Goal: Check status: Check status

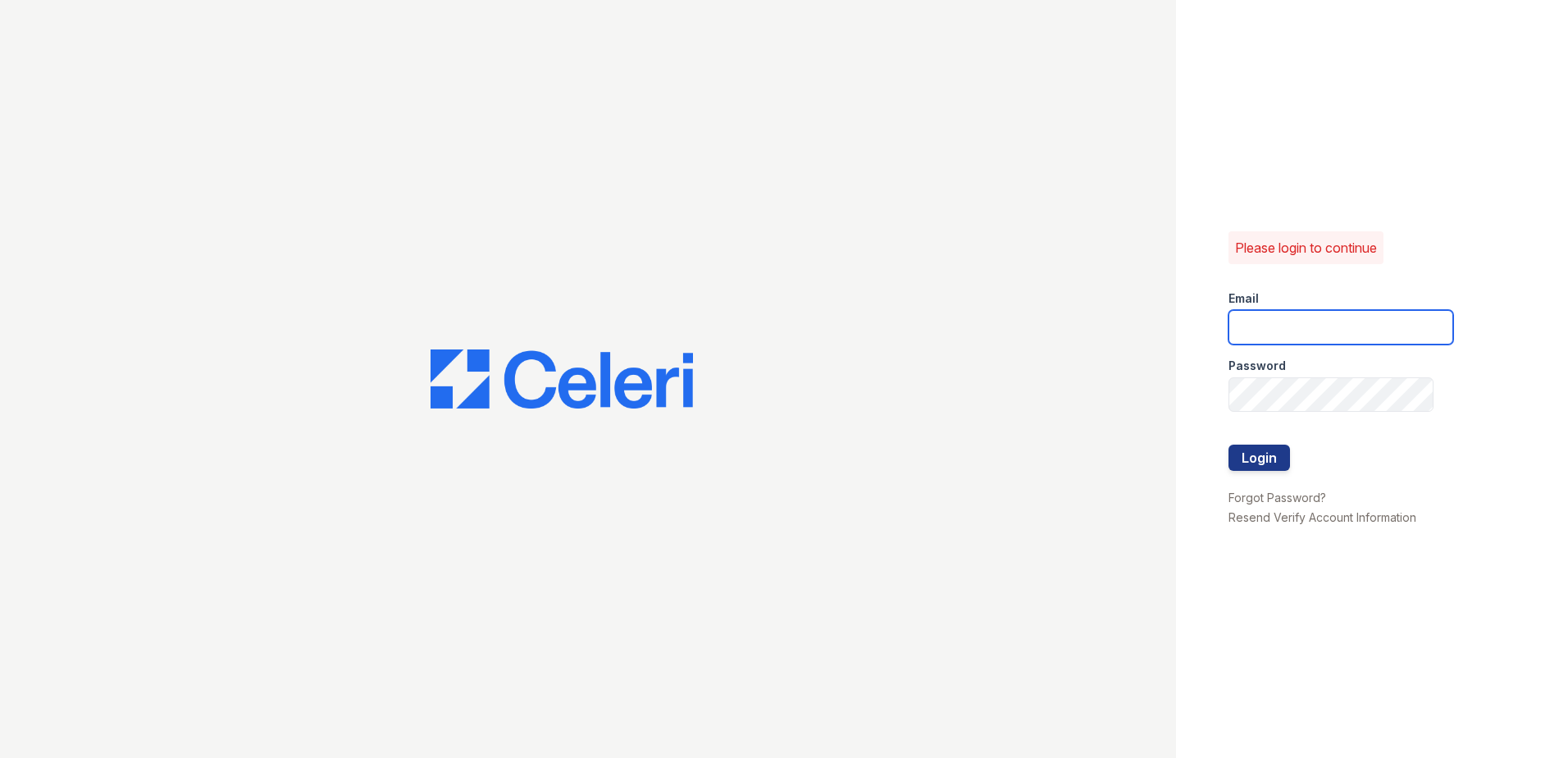
click at [1246, 319] on input "email" at bounding box center [1341, 327] width 225 height 34
type input "rthrasher@trinity-pm.com"
click at [1263, 460] on button "Login" at bounding box center [1259, 457] width 61 height 26
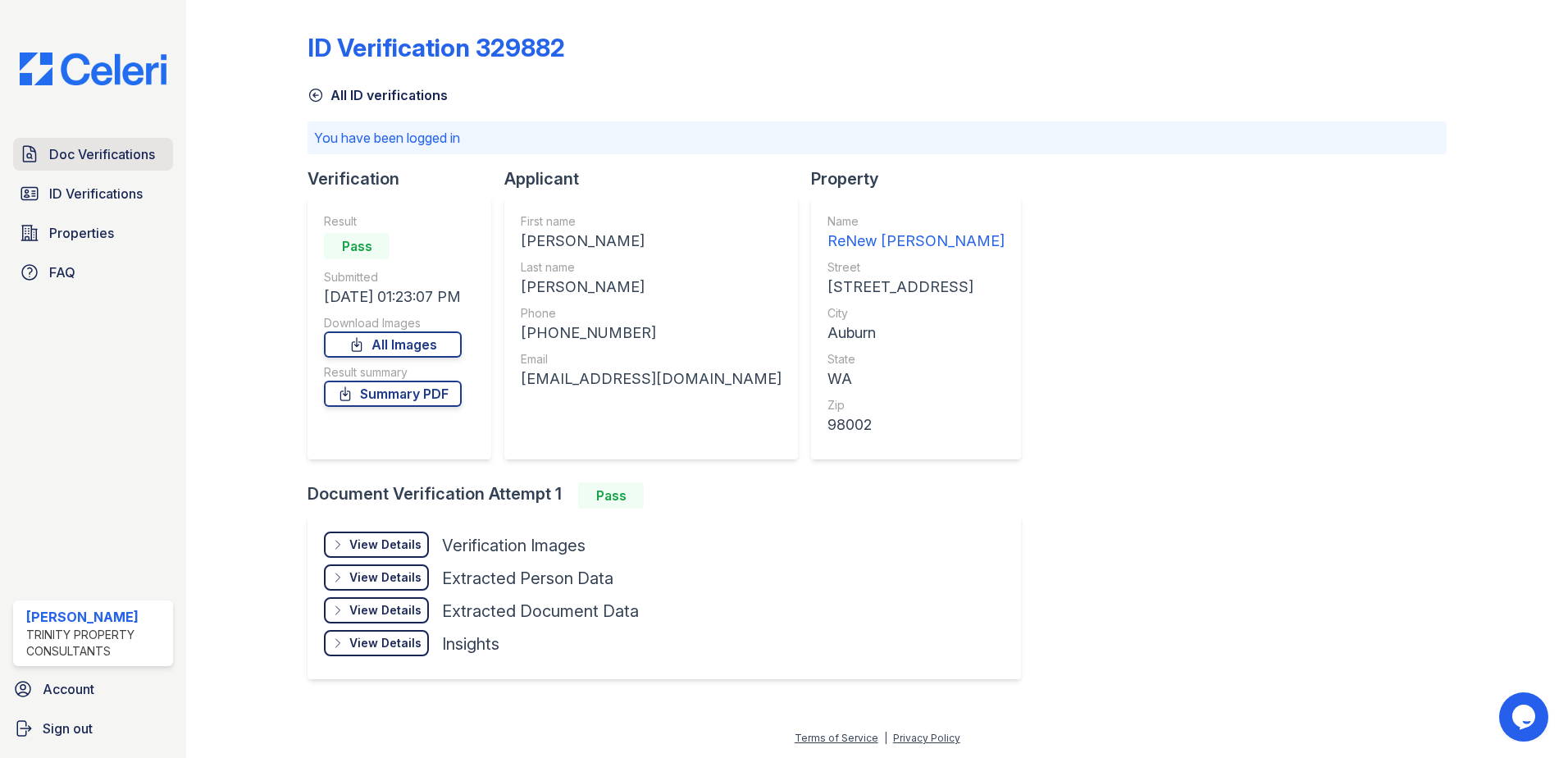
click at [137, 160] on span "Doc Verifications" at bounding box center [102, 153] width 106 height 19
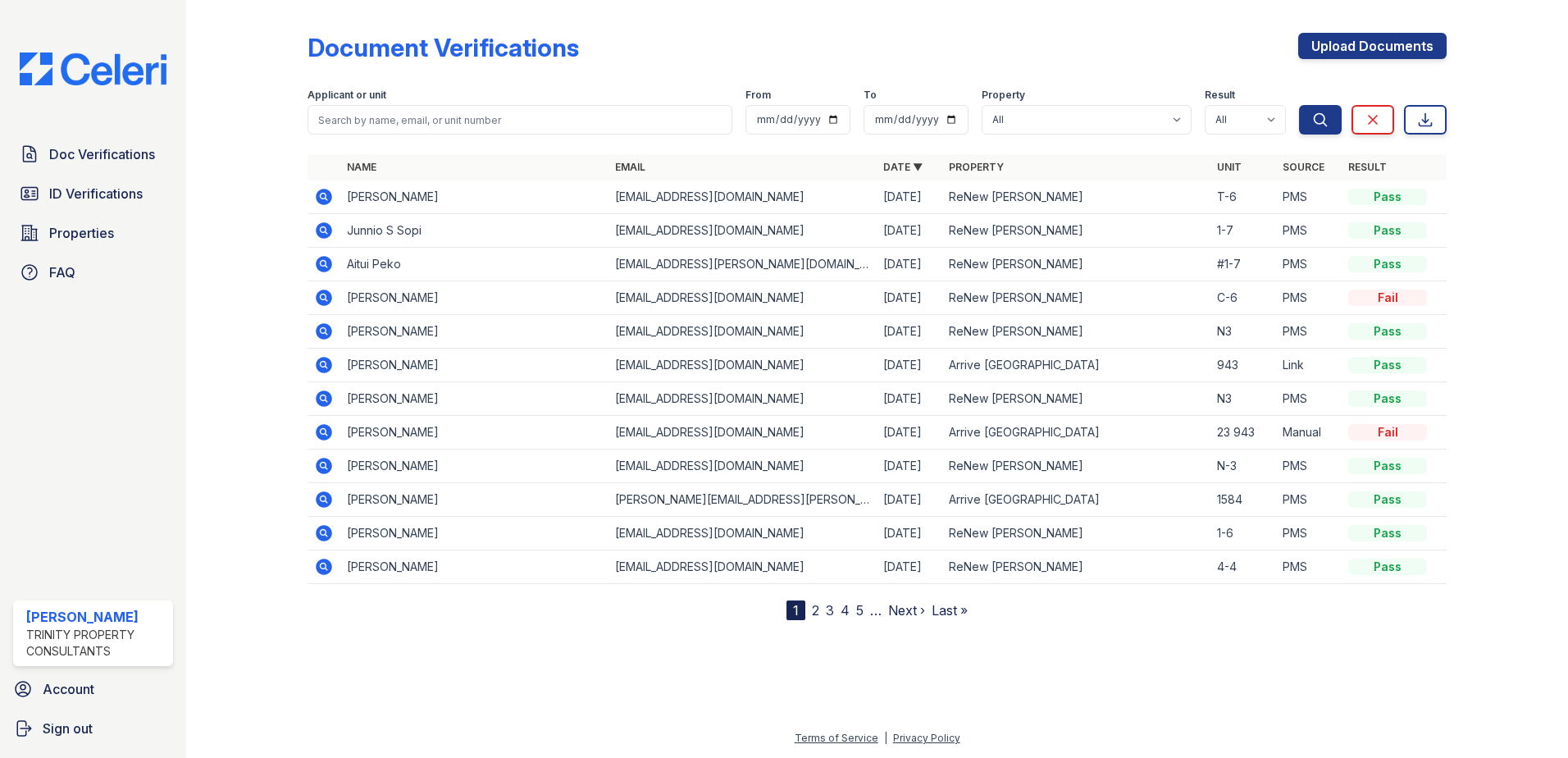
click at [333, 201] on icon at bounding box center [323, 196] width 19 height 19
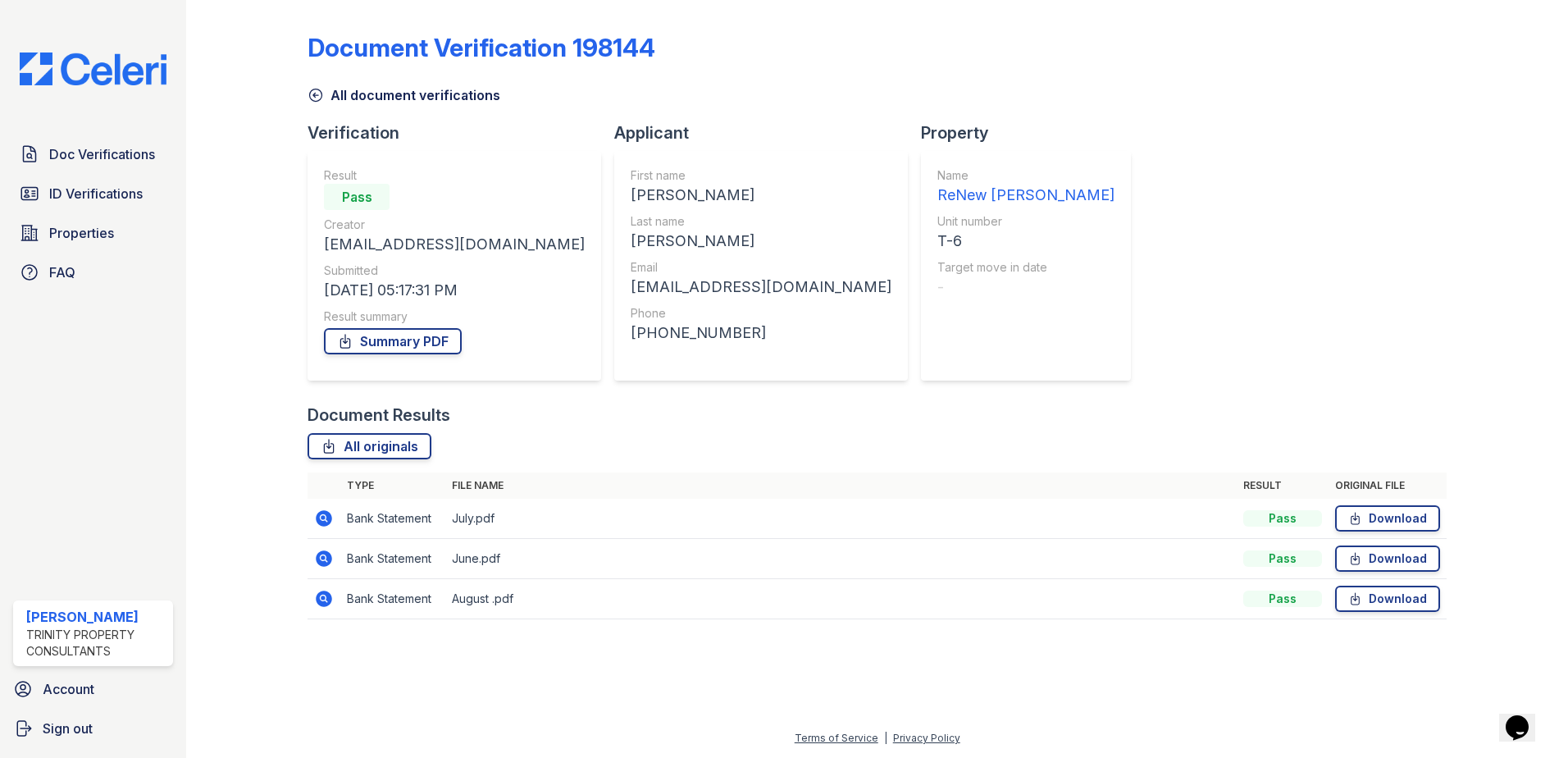
click at [323, 526] on icon at bounding box center [324, 519] width 17 height 17
click at [325, 605] on icon at bounding box center [324, 599] width 17 height 17
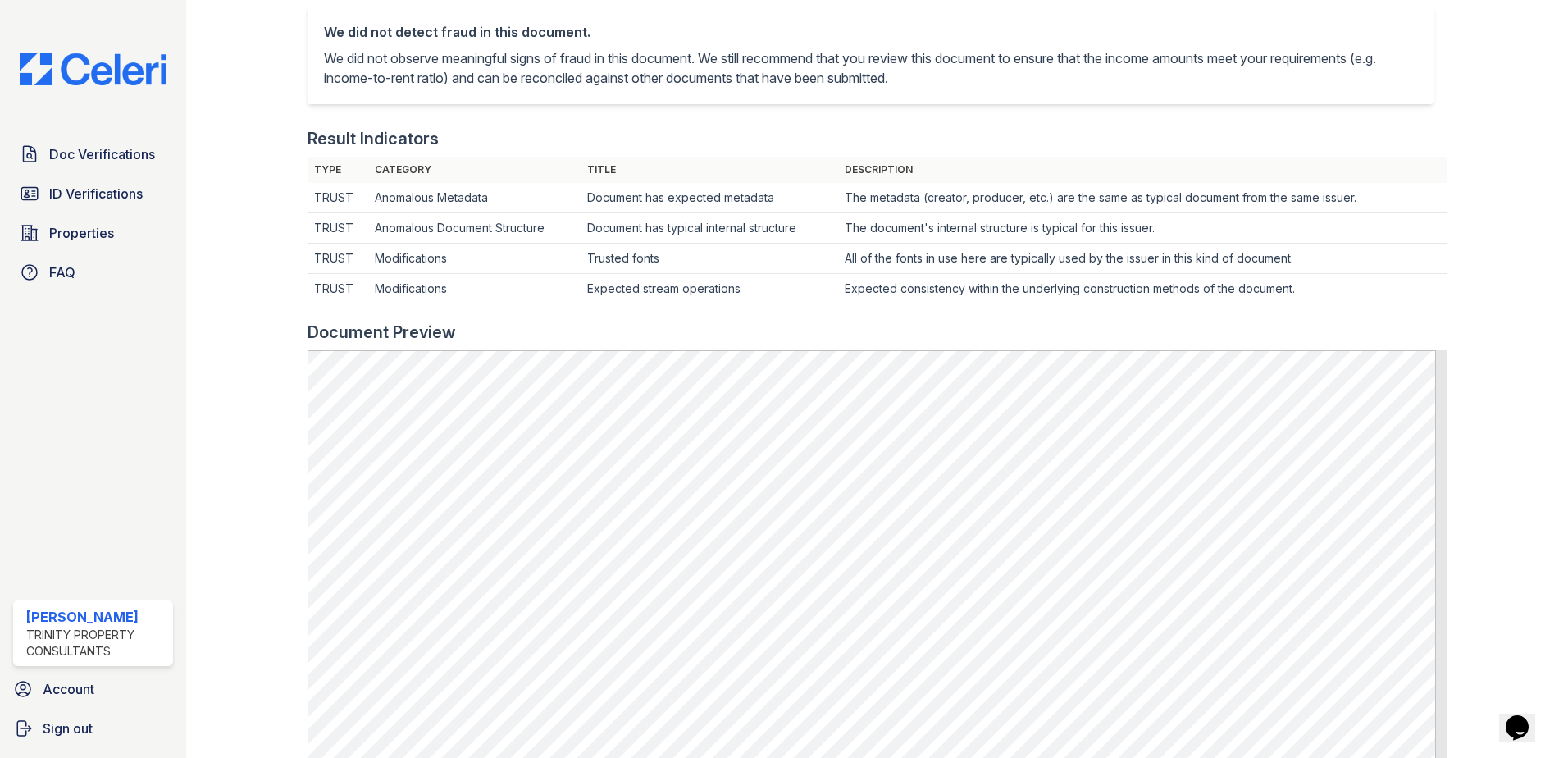
scroll to position [410, 0]
